Goal: Find specific page/section: Find specific page/section

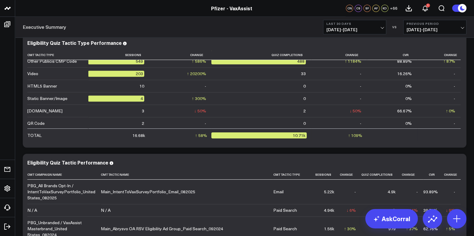
scroll to position [55, 0]
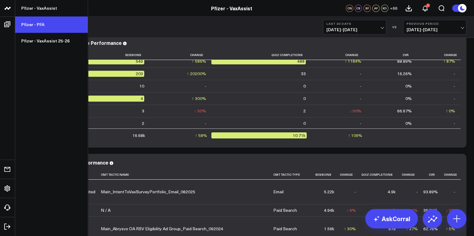
click at [31, 25] on link "Pfizer - PFA" at bounding box center [51, 24] width 73 height 16
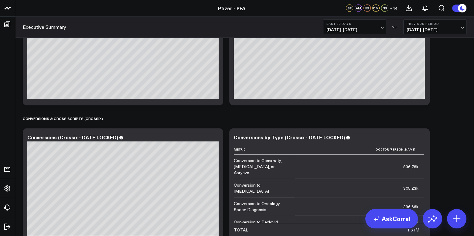
scroll to position [1498, 0]
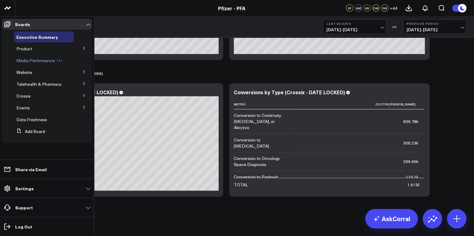
click at [42, 59] on span "Media Performance" at bounding box center [35, 61] width 39 height 6
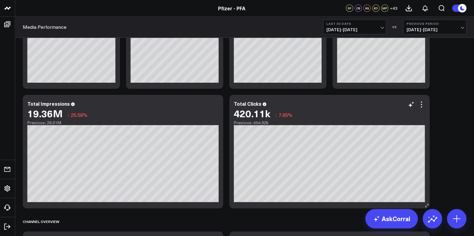
scroll to position [49, 0]
